Goal: Information Seeking & Learning: Learn about a topic

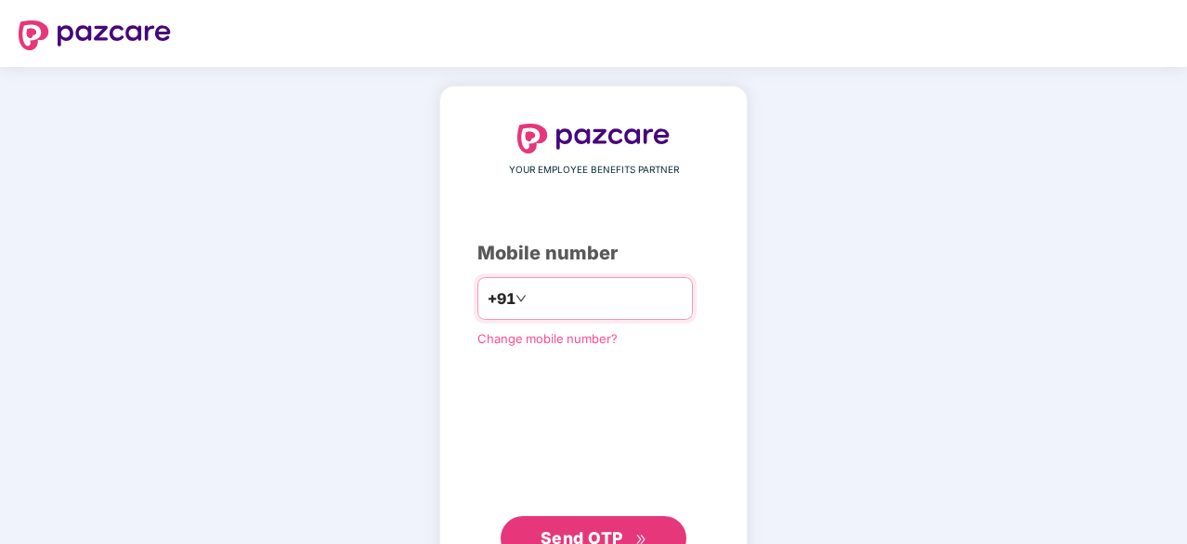
click at [531, 292] on input "*********" at bounding box center [607, 298] width 152 height 30
type input "**********"
click at [607, 532] on span "Send OTP" at bounding box center [582, 536] width 83 height 20
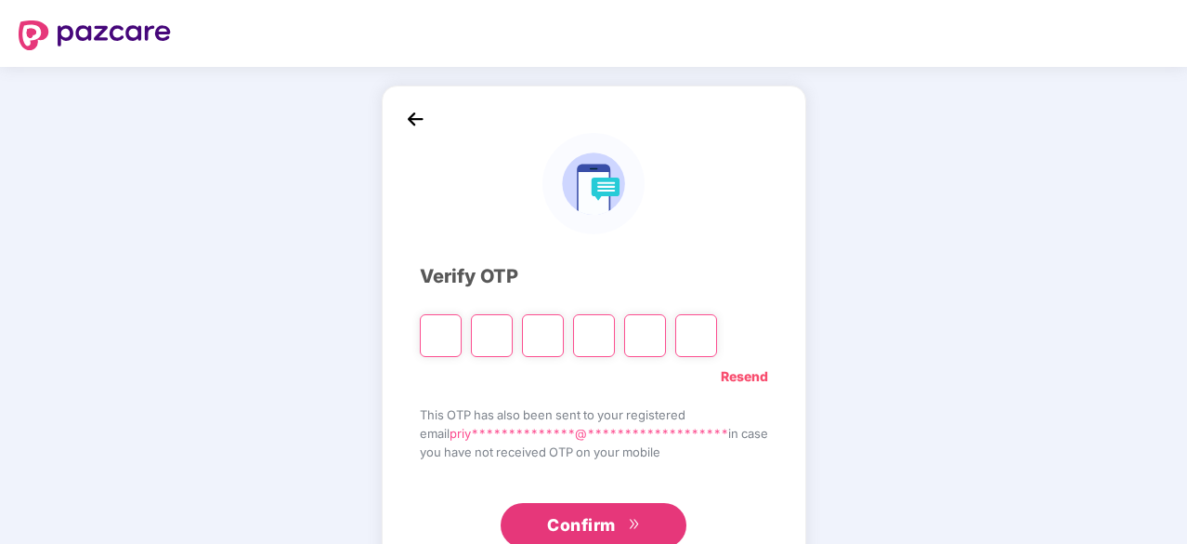
type input "*"
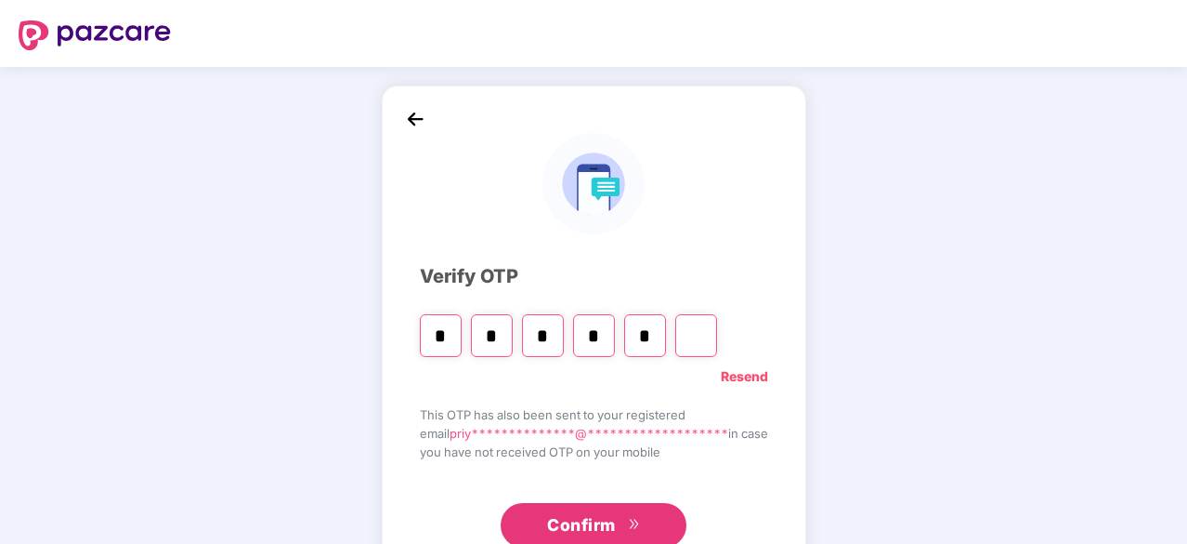
type input "*"
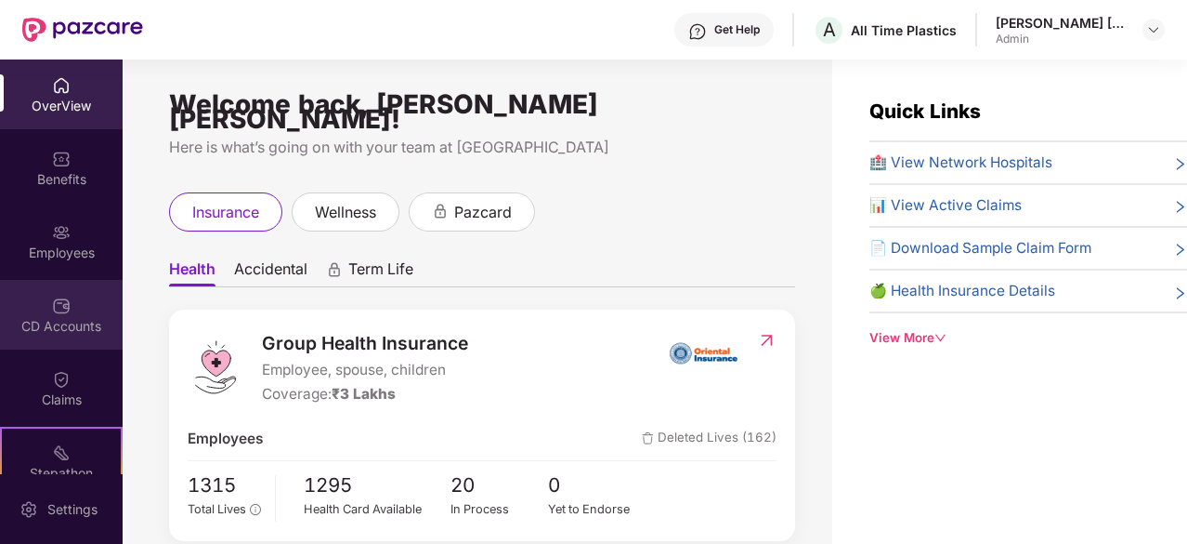
click at [32, 342] on div "CD Accounts" at bounding box center [61, 315] width 123 height 70
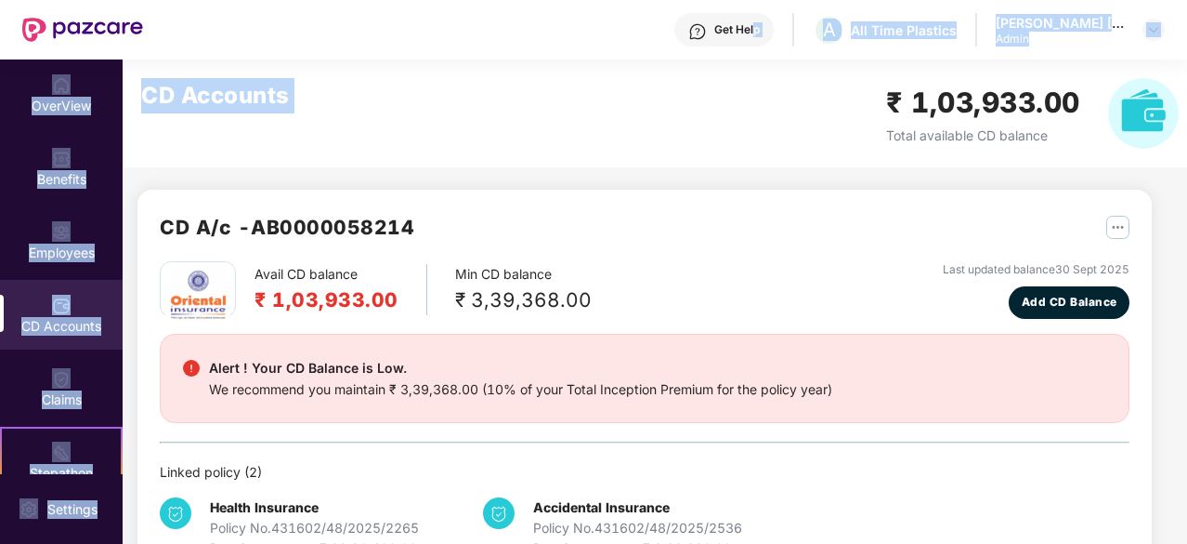
drag, startPoint x: 758, startPoint y: 44, endPoint x: 786, endPoint y: 126, distance: 87.3
click at [786, 126] on div "Get Help A All Time Plastics [PERSON_NAME] [PERSON_NAME] Admin OverView Benefit…" at bounding box center [593, 272] width 1187 height 544
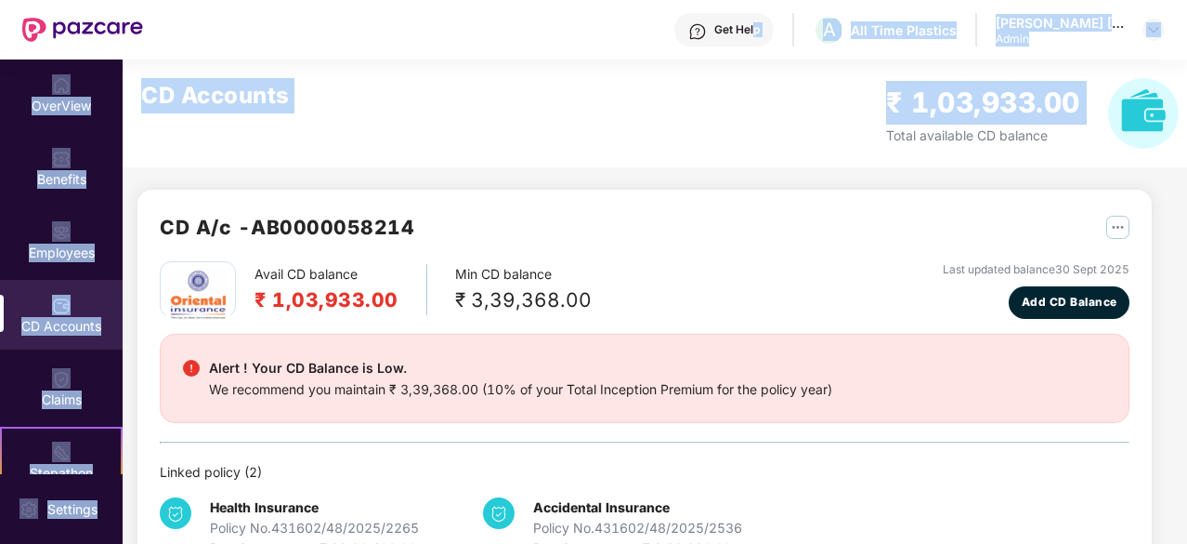
click at [879, 144] on div "CD Accounts ₹ 1,03,933.00 Total available CD balance" at bounding box center [660, 113] width 1075 height 108
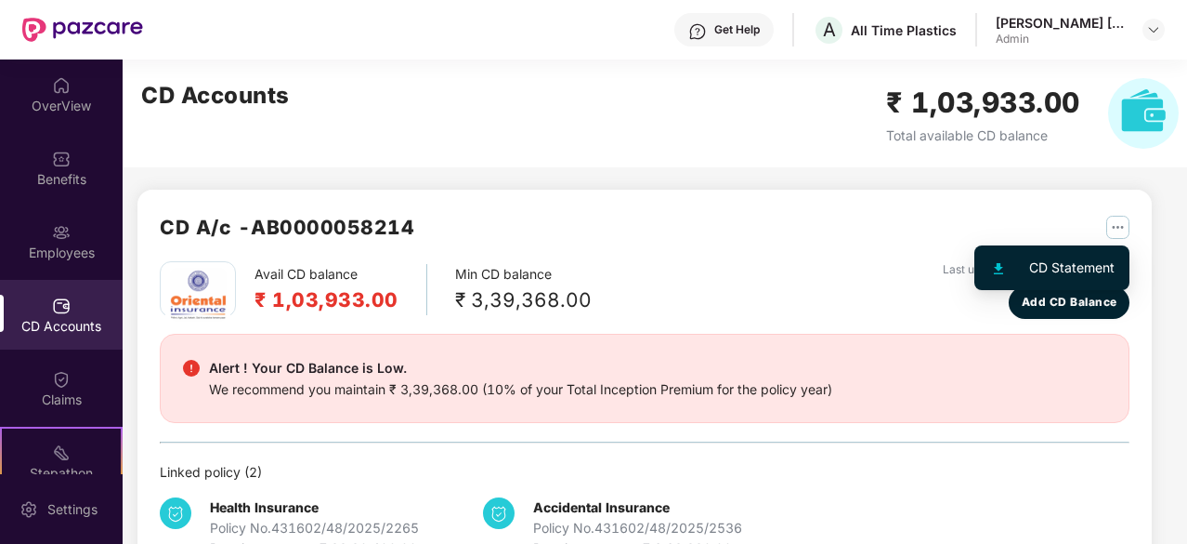
click at [1114, 221] on img "button" at bounding box center [1118, 227] width 23 height 23
click at [1091, 265] on div "CD Statement" at bounding box center [1071, 267] width 85 height 20
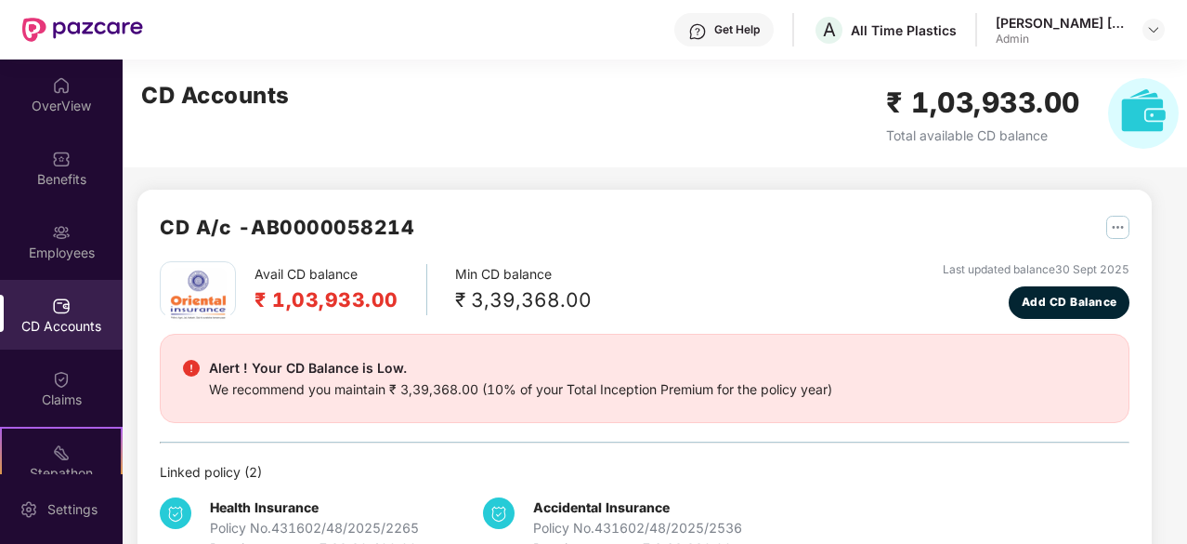
scroll to position [58, 0]
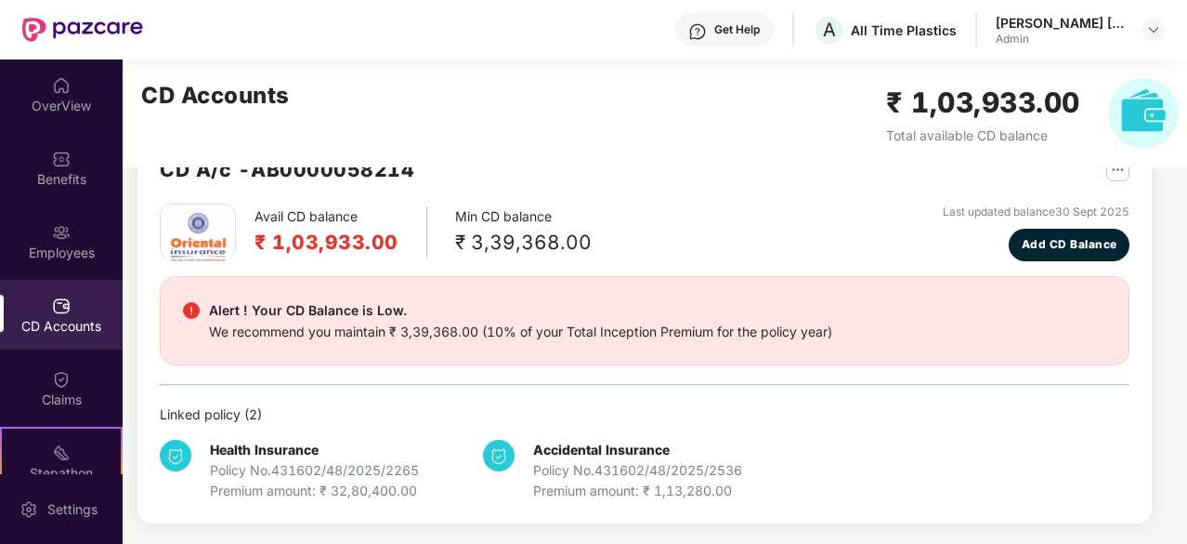
click at [376, 484] on div "Premium amount: ₹ 32,80,400.00" at bounding box center [314, 490] width 209 height 20
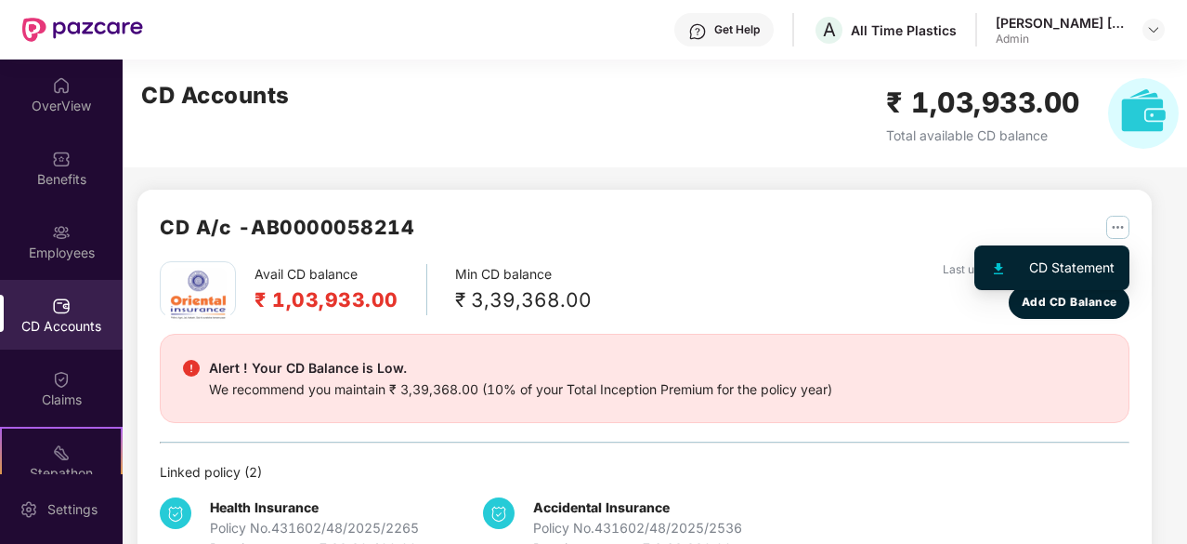
click at [1113, 221] on img "button" at bounding box center [1118, 227] width 23 height 23
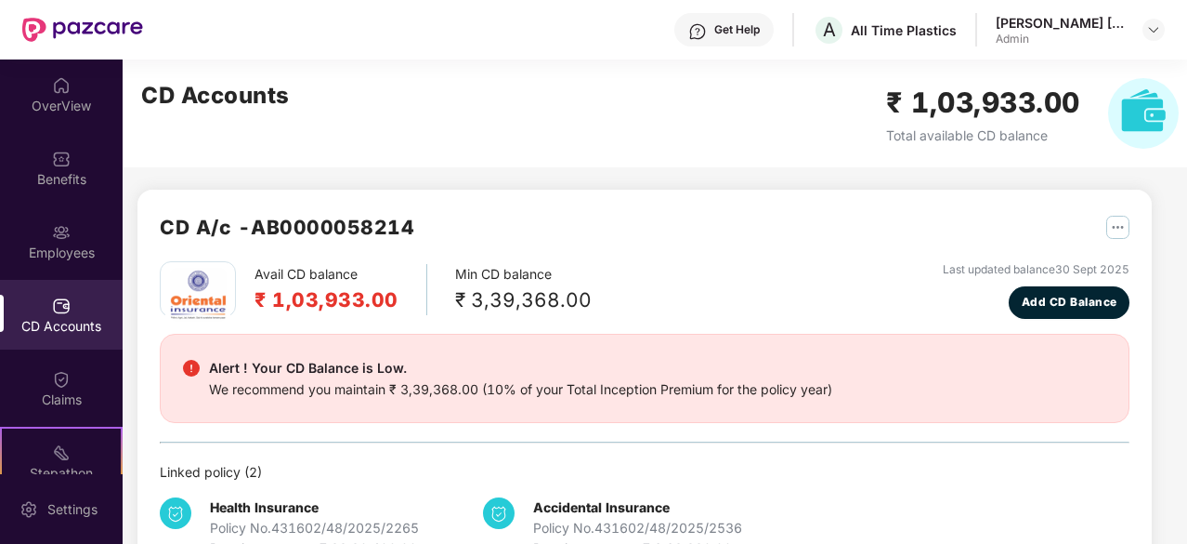
click at [73, 295] on div "CD Accounts" at bounding box center [61, 315] width 123 height 70
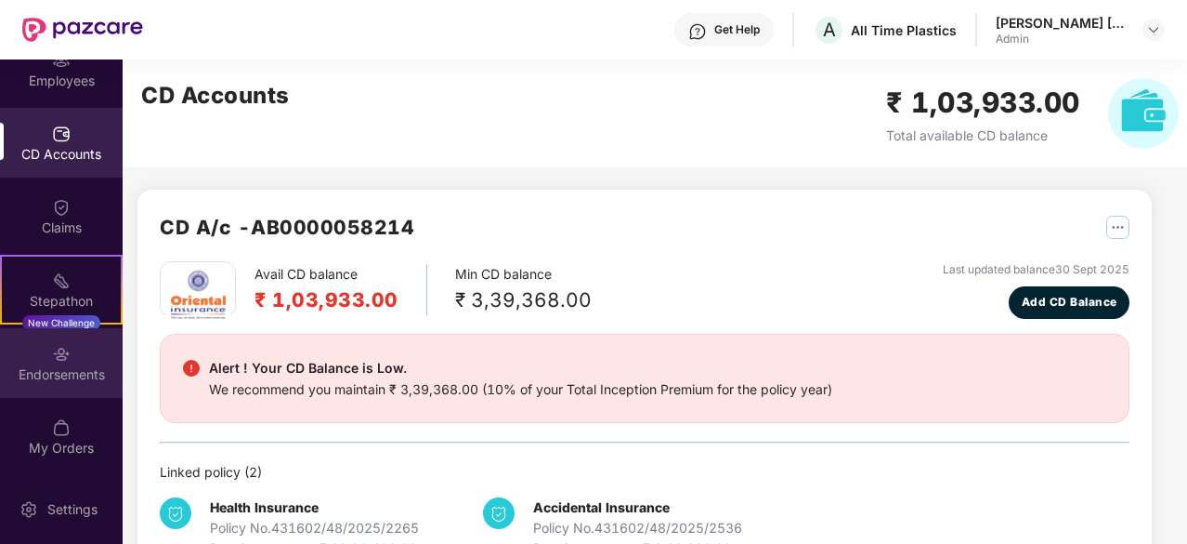
click at [67, 372] on div "Endorsements" at bounding box center [61, 374] width 123 height 19
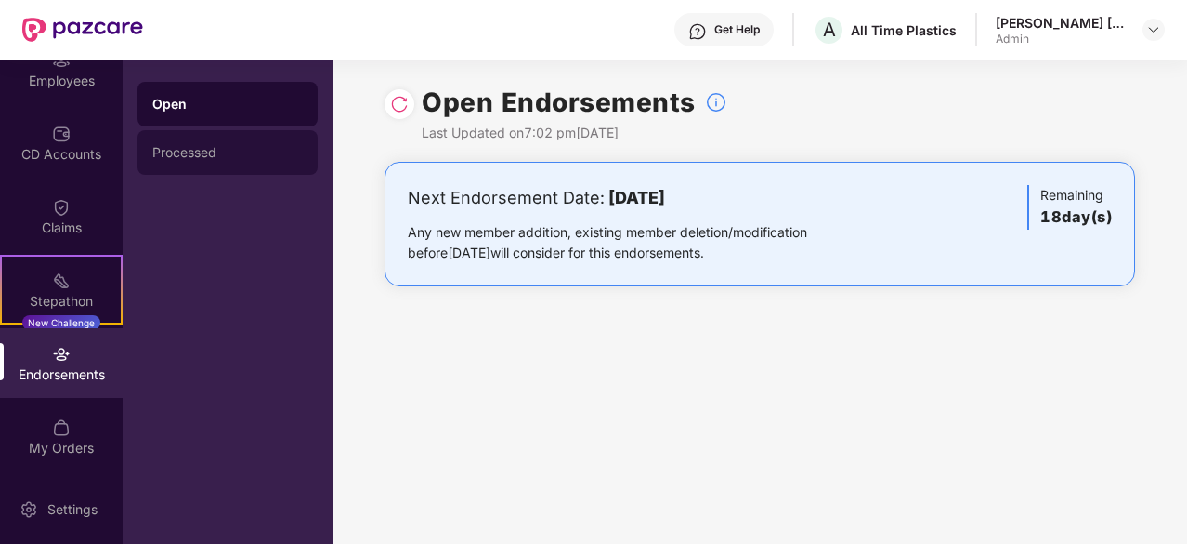
click at [201, 161] on div "Processed" at bounding box center [228, 152] width 180 height 45
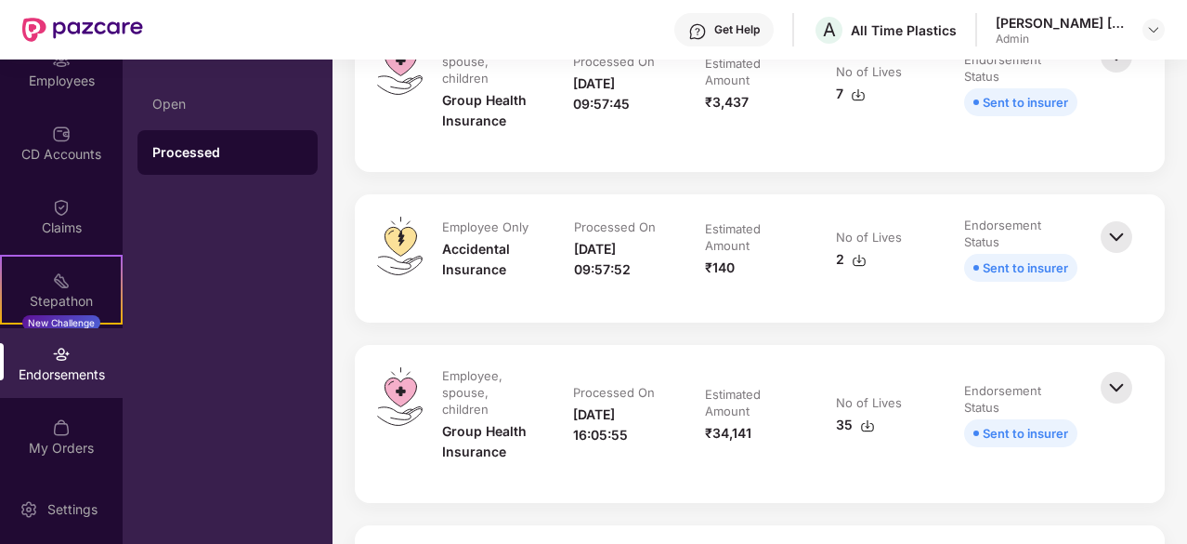
scroll to position [33, 0]
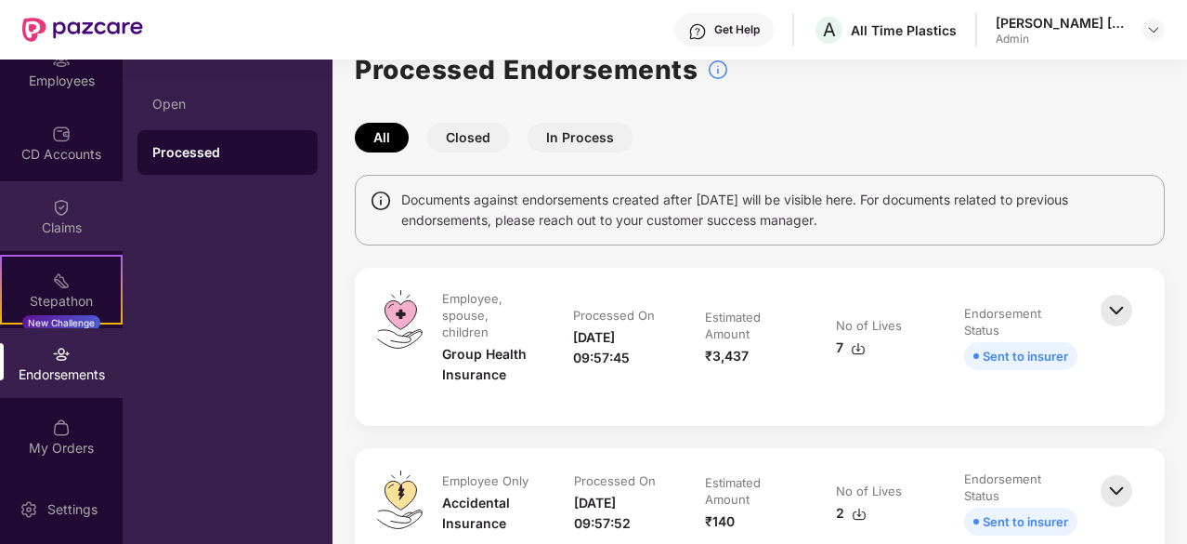
click at [70, 226] on div "Claims" at bounding box center [61, 227] width 123 height 19
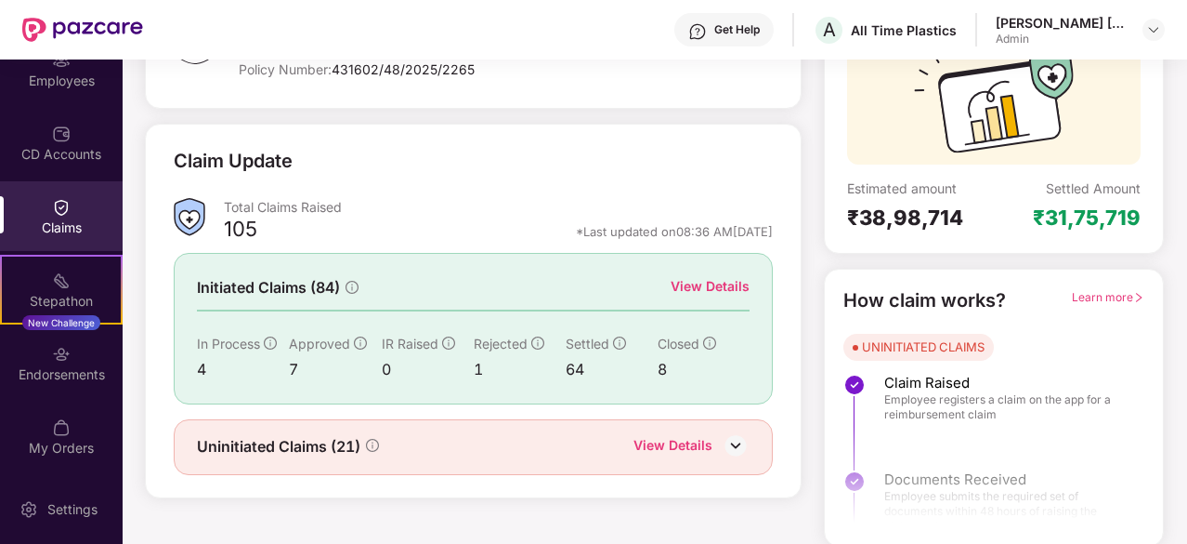
scroll to position [182, 0]
click at [699, 285] on div "View Details" at bounding box center [710, 285] width 79 height 20
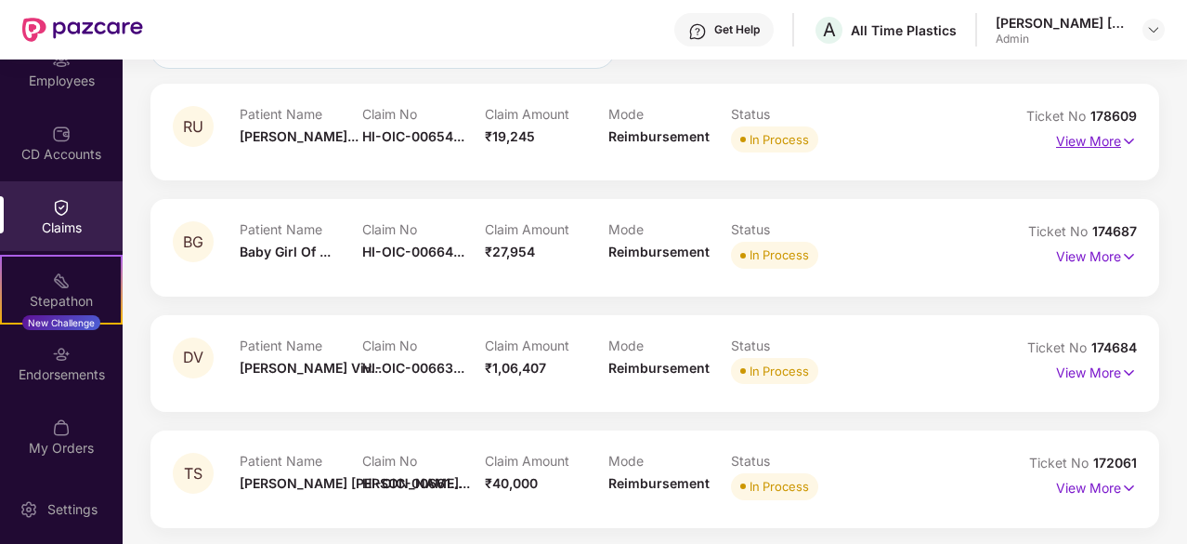
click at [1077, 137] on p "View More" at bounding box center [1096, 138] width 81 height 25
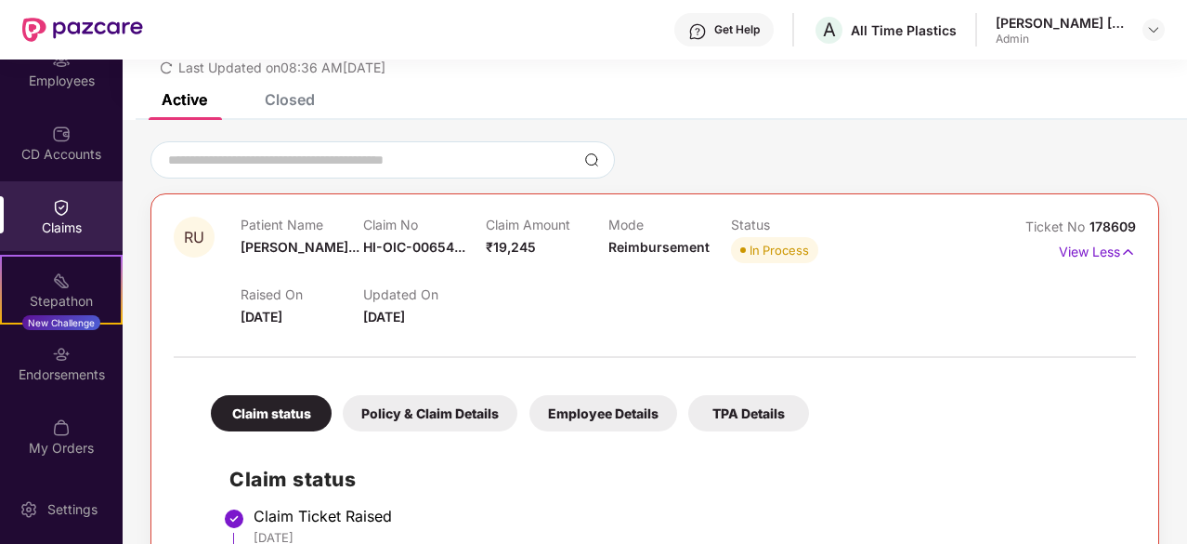
scroll to position [71, 0]
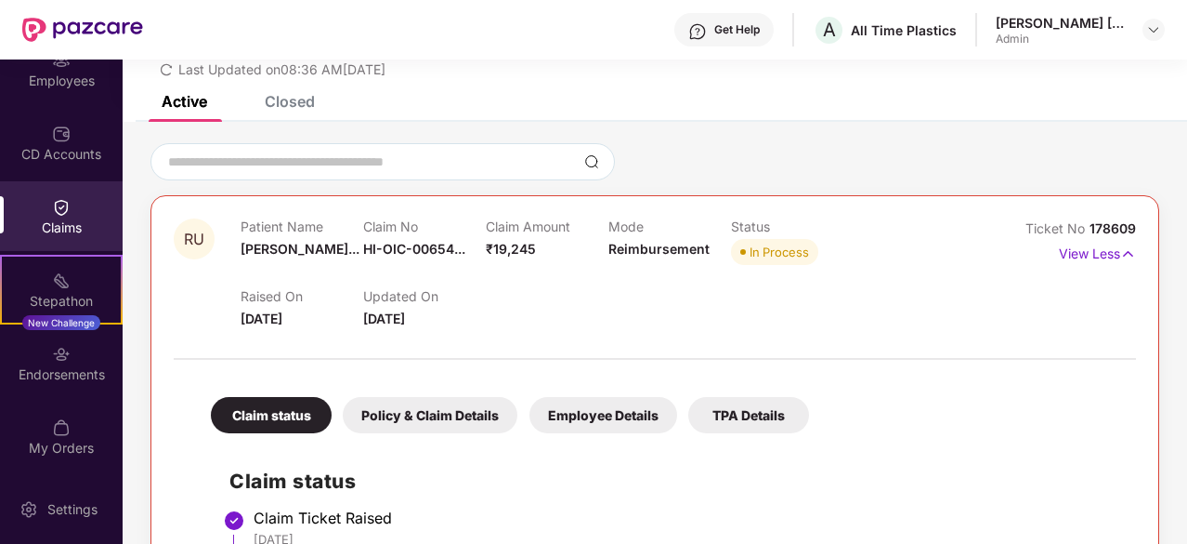
click at [590, 419] on div "Employee Details" at bounding box center [604, 415] width 148 height 36
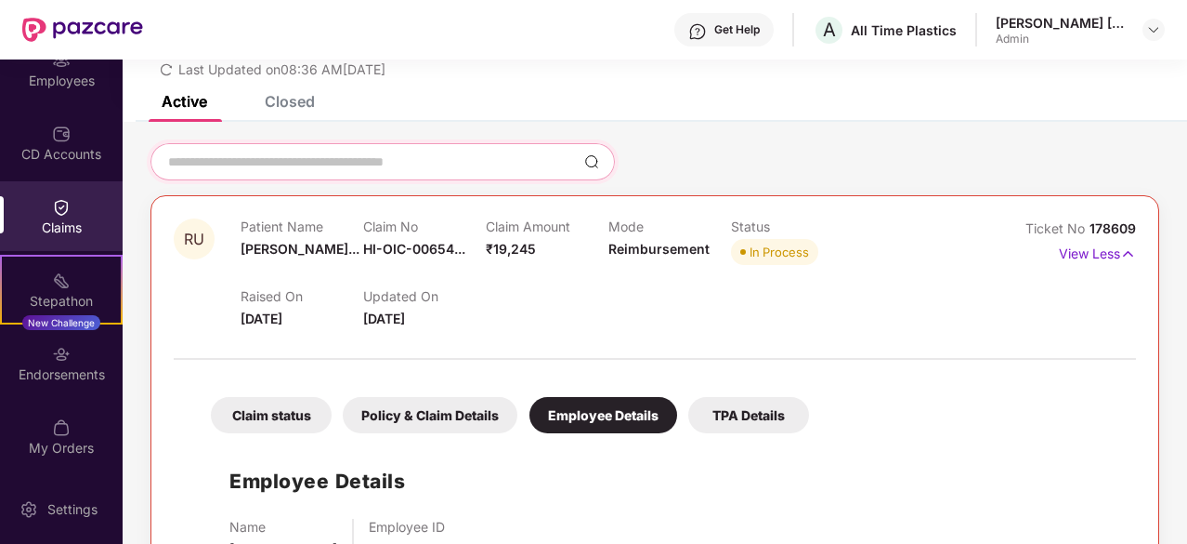
click at [225, 152] on input at bounding box center [371, 162] width 411 height 20
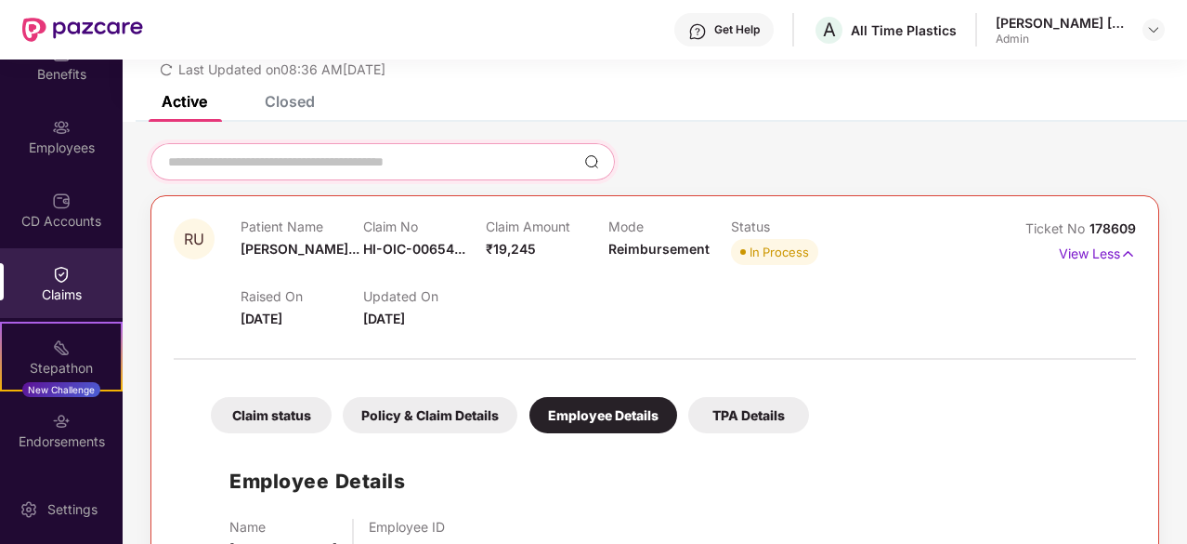
scroll to position [107, 0]
click at [71, 248] on div "Claims" at bounding box center [61, 281] width 123 height 70
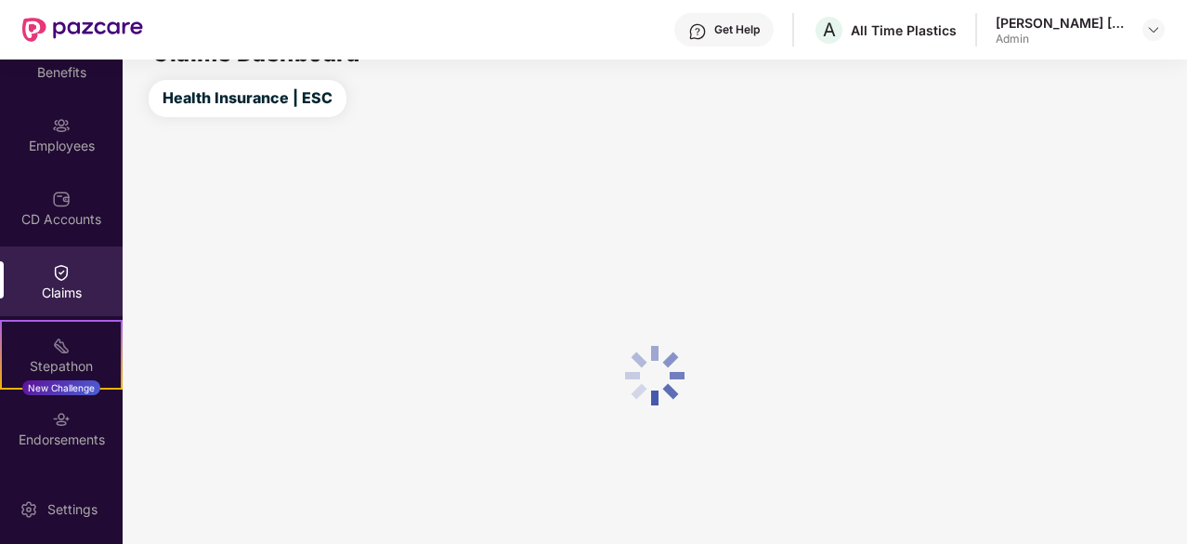
scroll to position [71, 0]
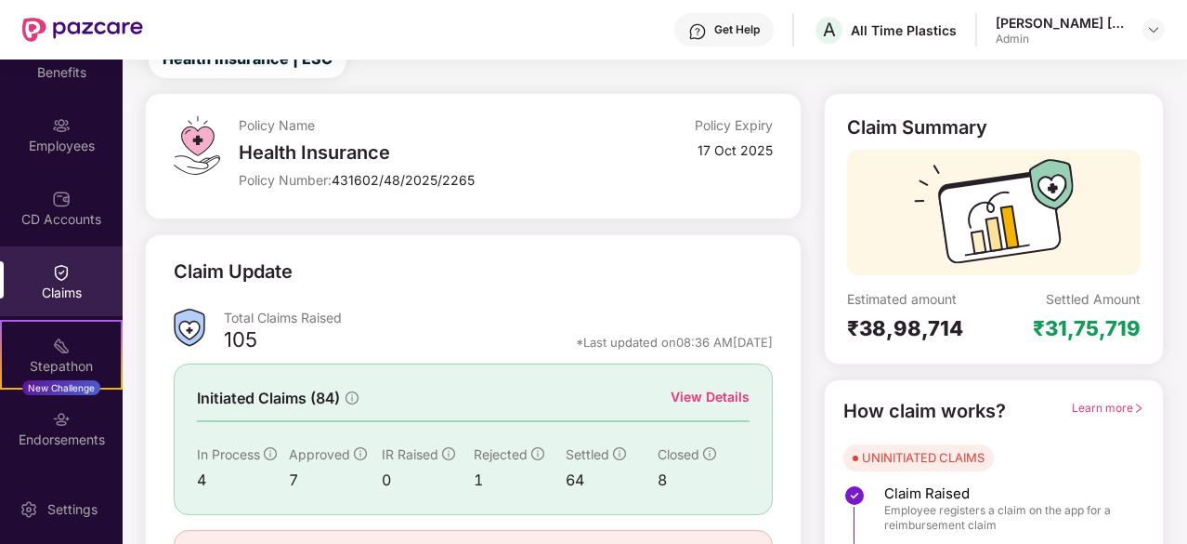
click at [733, 393] on div "View Details" at bounding box center [710, 397] width 79 height 20
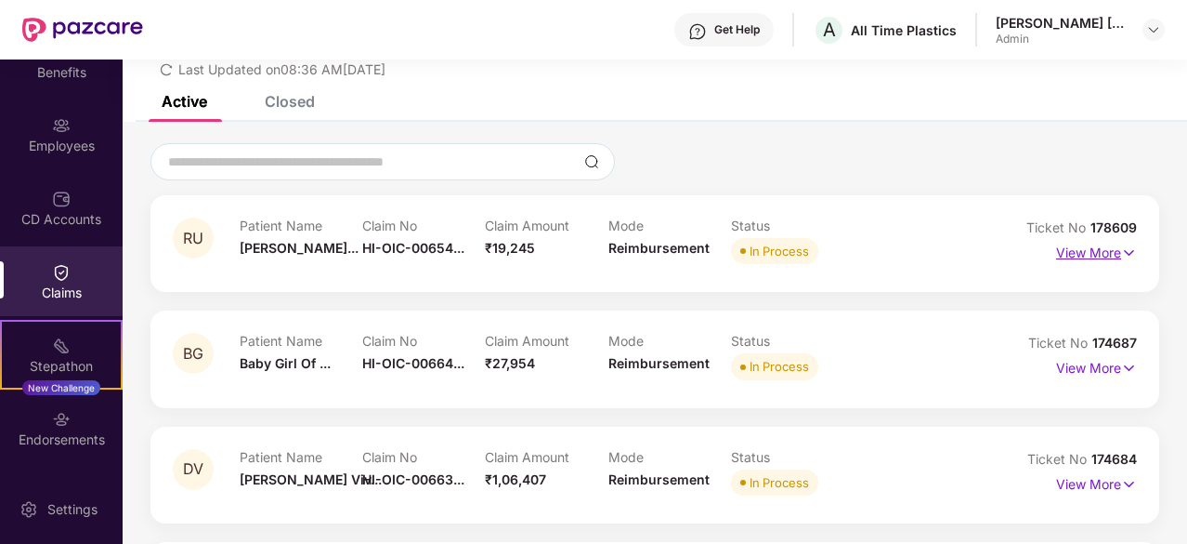
click at [1100, 261] on p "View More" at bounding box center [1096, 250] width 81 height 25
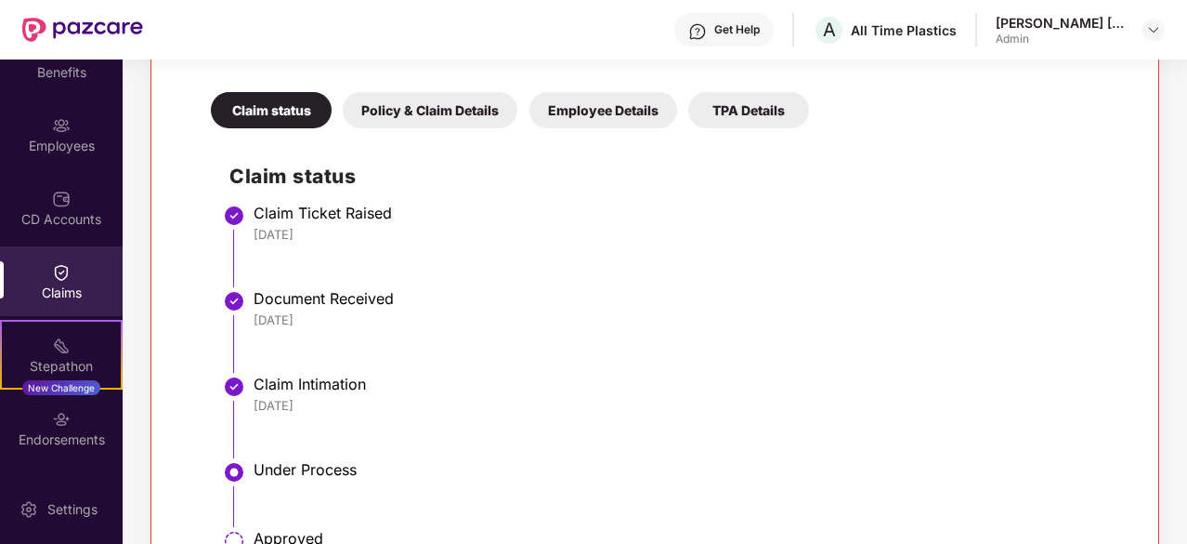
scroll to position [331, 0]
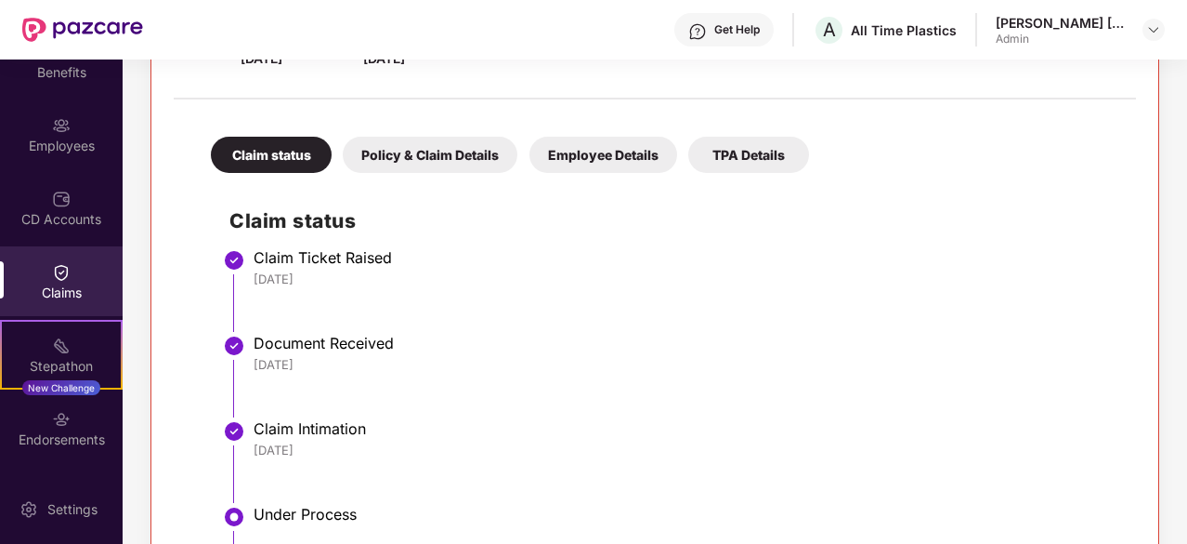
click at [434, 151] on div "Policy & Claim Details" at bounding box center [430, 155] width 175 height 36
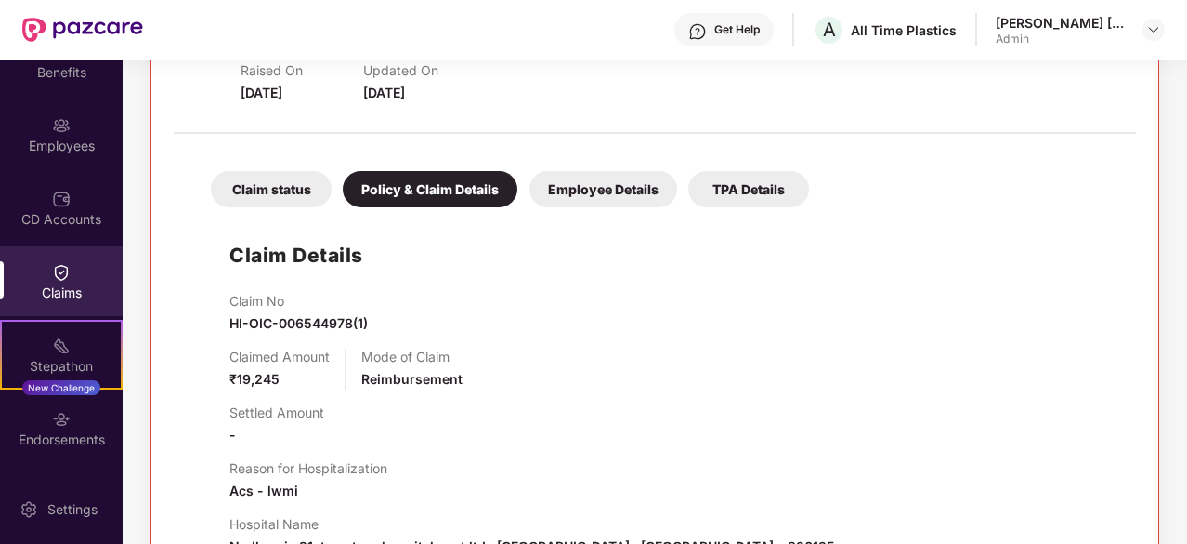
scroll to position [294, 0]
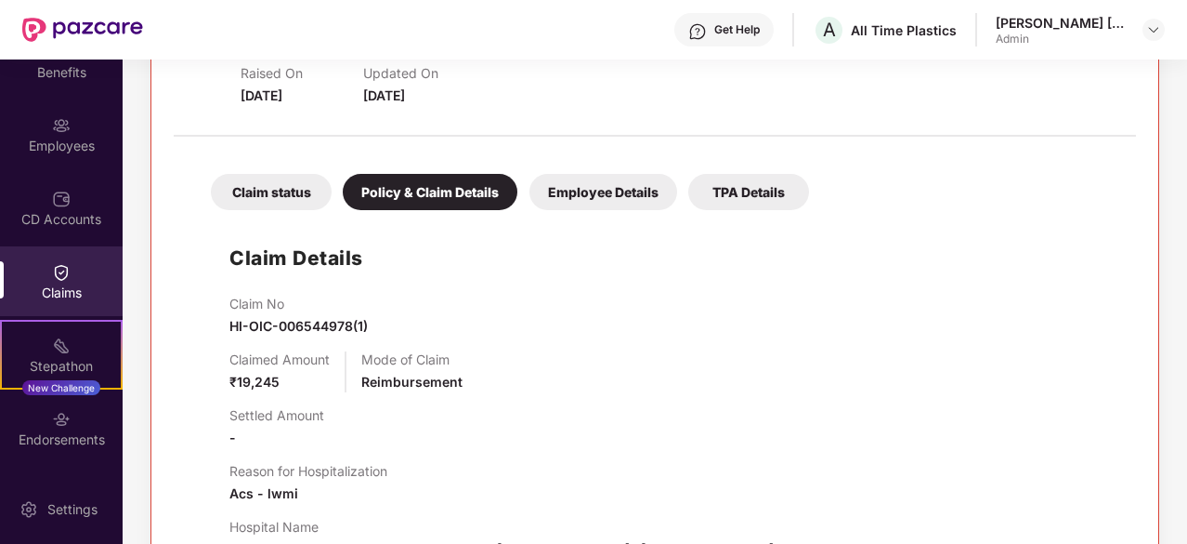
click at [557, 200] on div "Employee Details" at bounding box center [604, 192] width 148 height 36
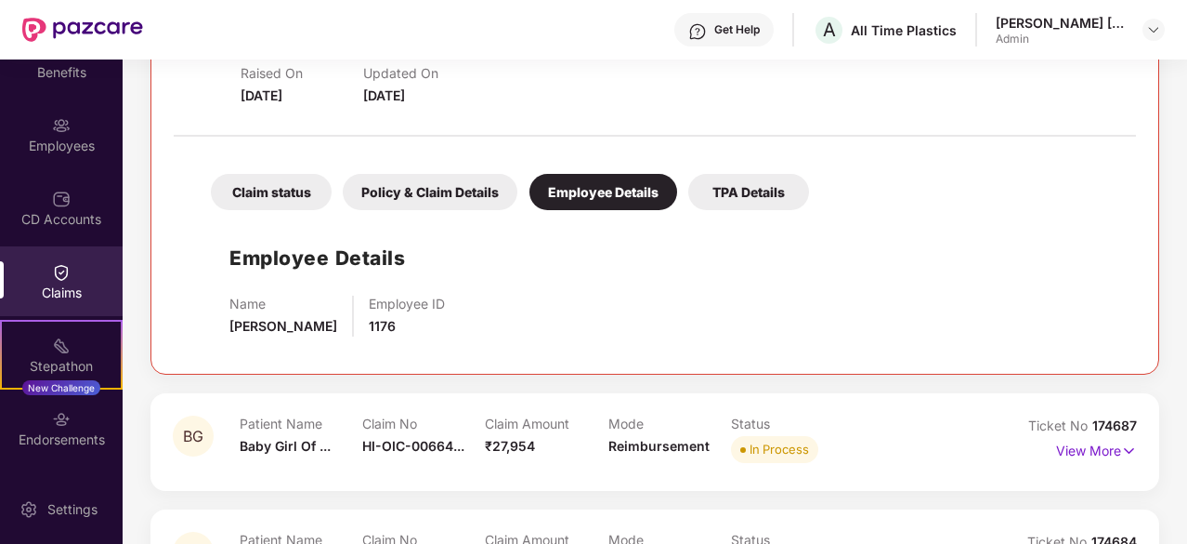
click at [729, 175] on div "TPA Details" at bounding box center [748, 192] width 121 height 36
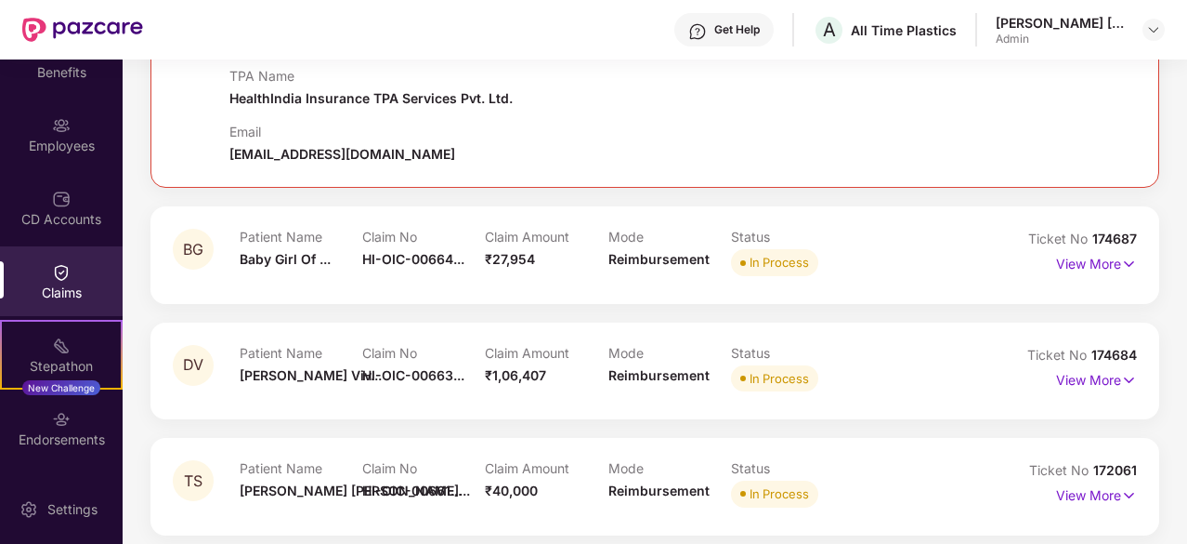
scroll to position [530, 0]
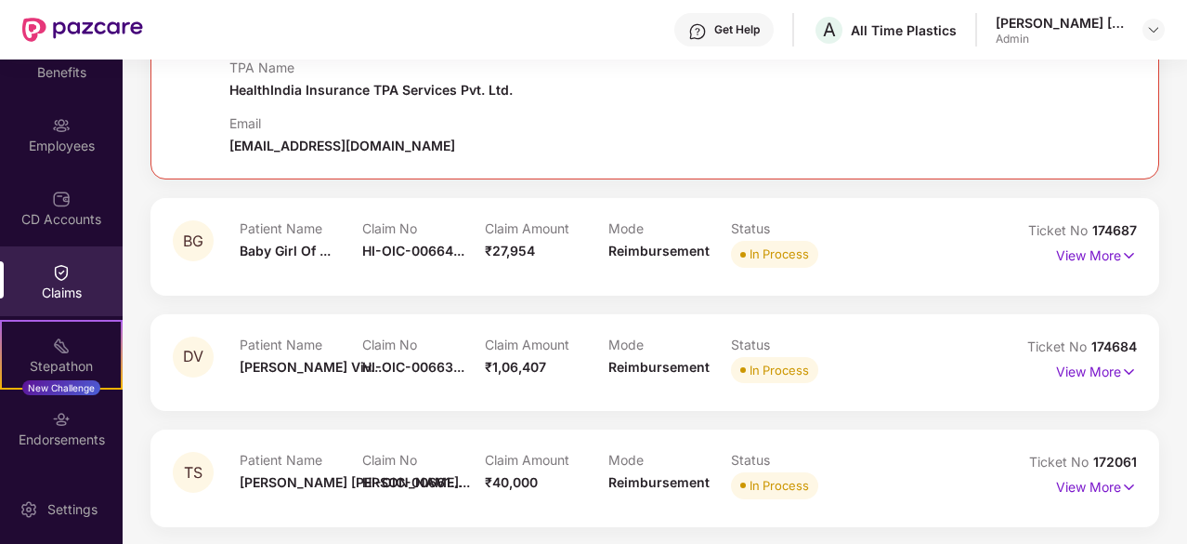
click at [54, 295] on div "Claims" at bounding box center [61, 292] width 123 height 19
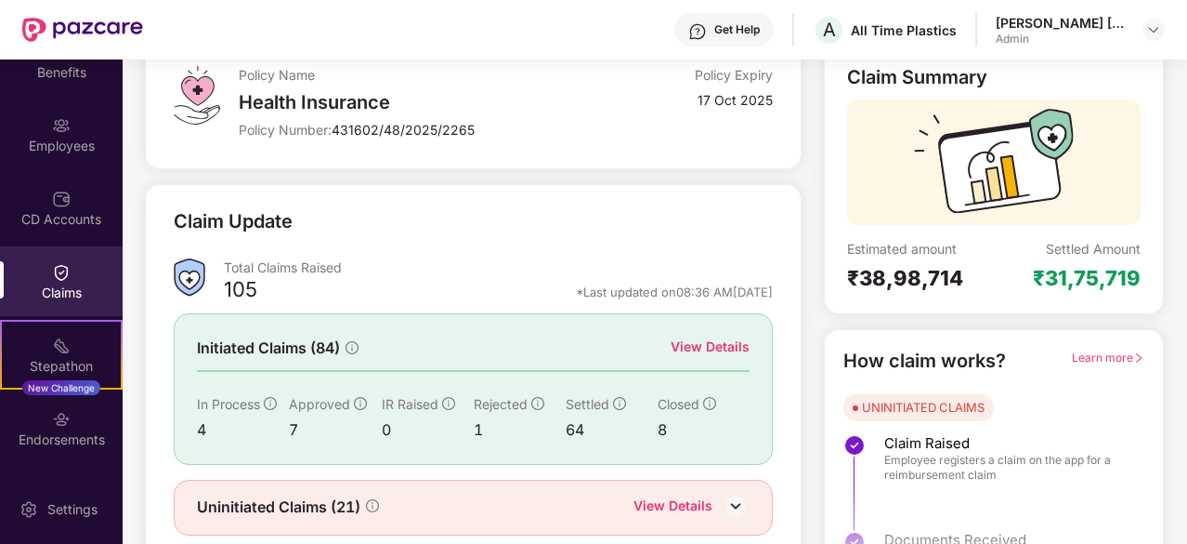
scroll to position [182, 0]
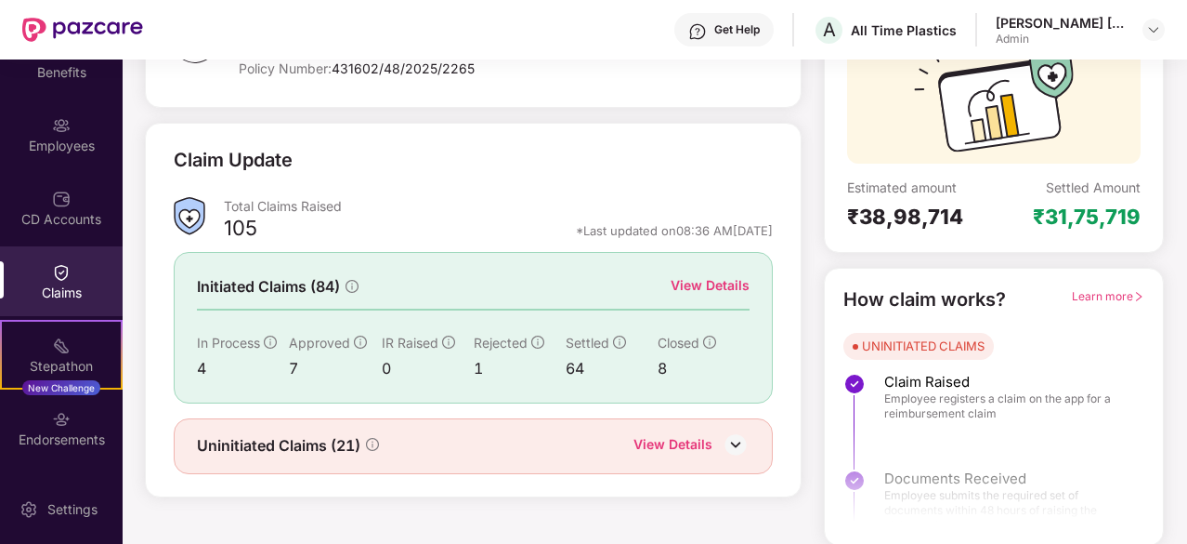
click at [687, 436] on div "View Details" at bounding box center [673, 446] width 79 height 24
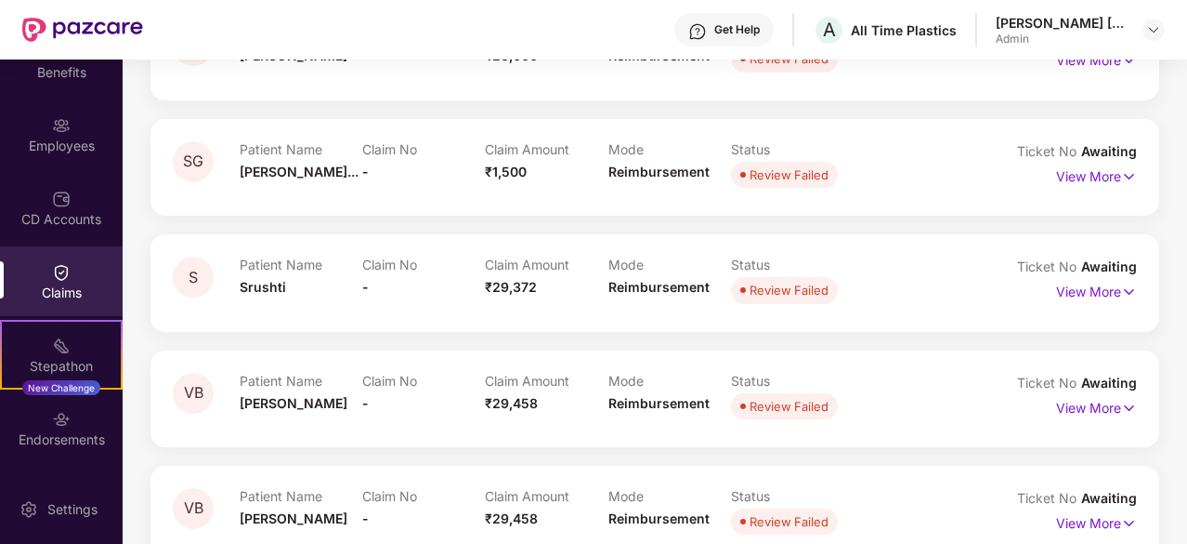
scroll to position [641, 0]
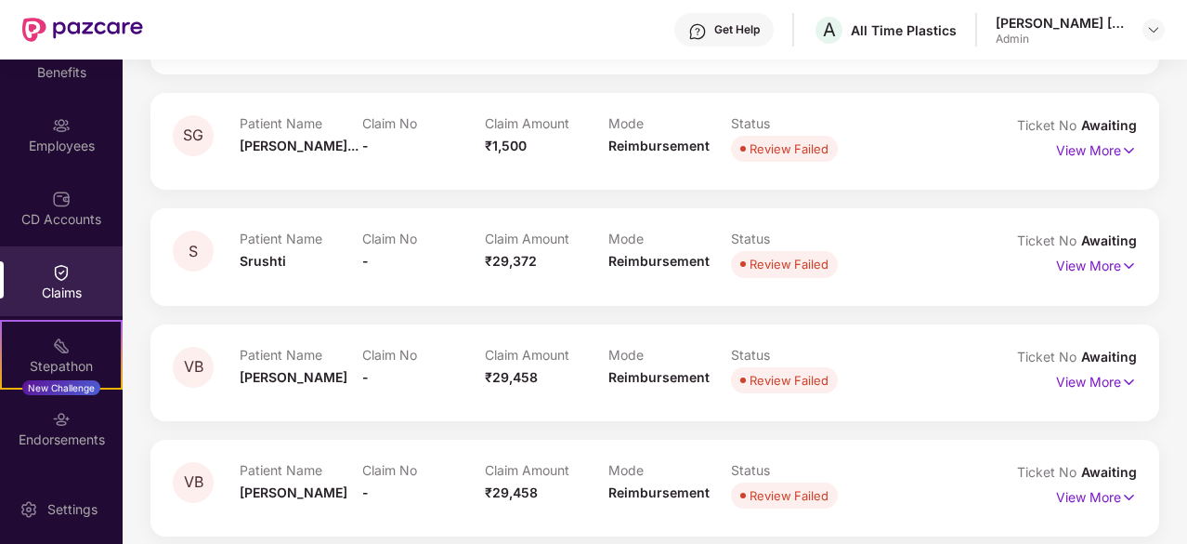
click at [80, 298] on div "Claims" at bounding box center [61, 292] width 123 height 19
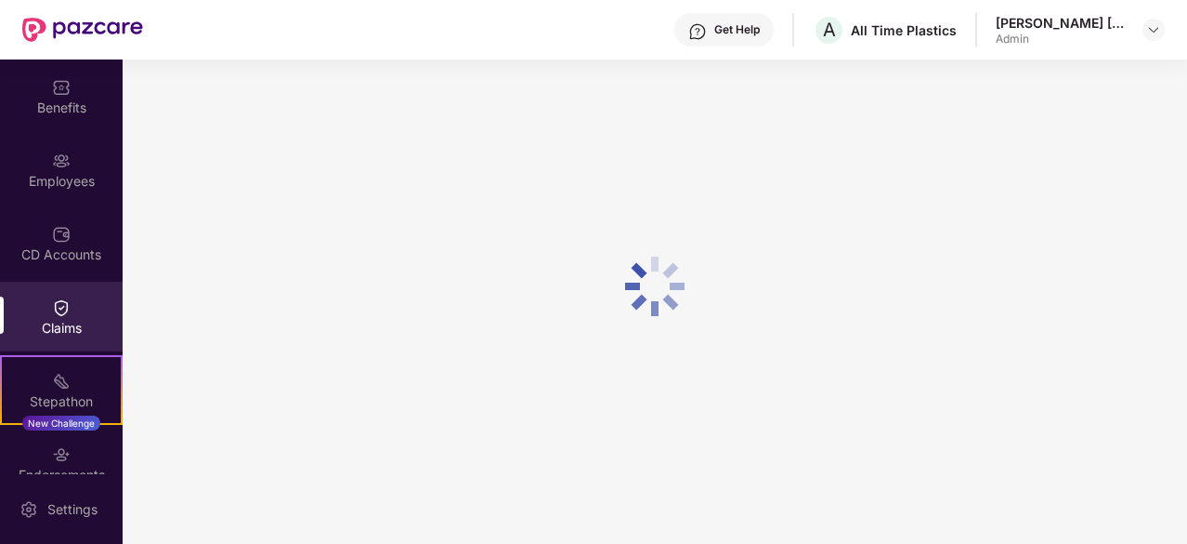
scroll to position [70, 0]
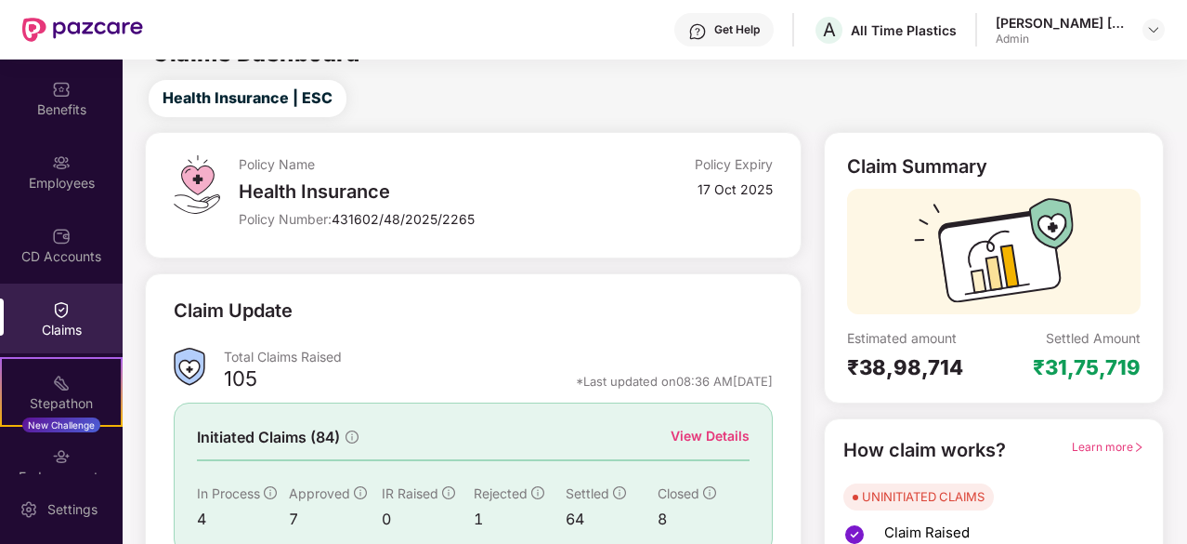
click at [720, 441] on div "View Details" at bounding box center [710, 436] width 79 height 20
